Goal: Find specific page/section: Find specific page/section

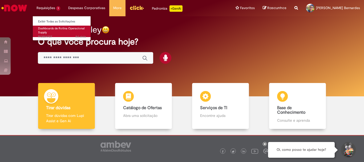
click at [55, 28] on span "Dashboards de Rotina Operacional Supply" at bounding box center [61, 30] width 46 height 8
click at [57, 28] on span "Dashboards de Rotina Operacional Supply" at bounding box center [61, 30] width 46 height 8
